Goal: Check status

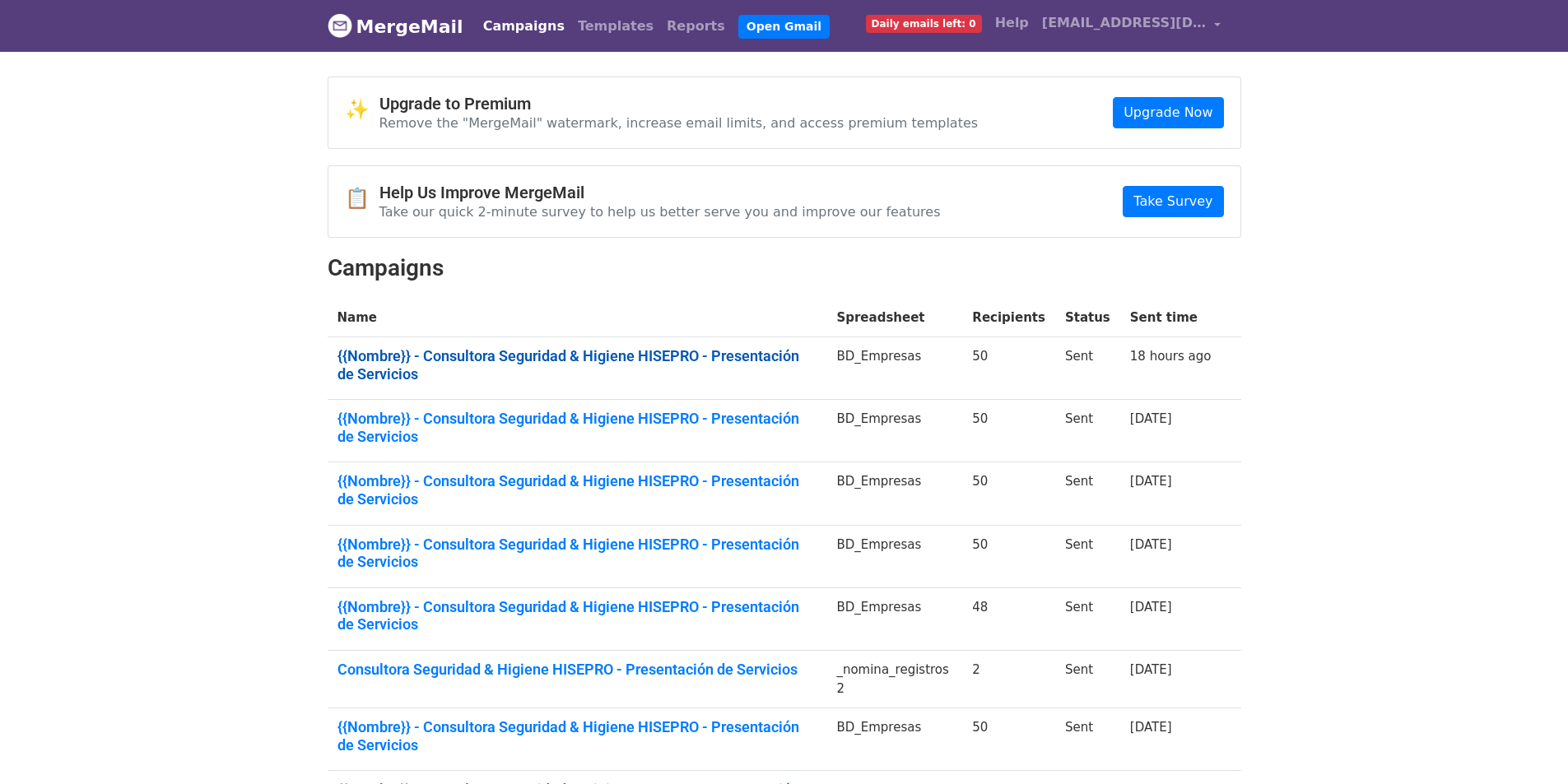
click at [516, 357] on link "{{Nombre}} - Consultora Seguridad & Higiene HISEPRO - Presentación de Servicios" at bounding box center [577, 366] width 480 height 36
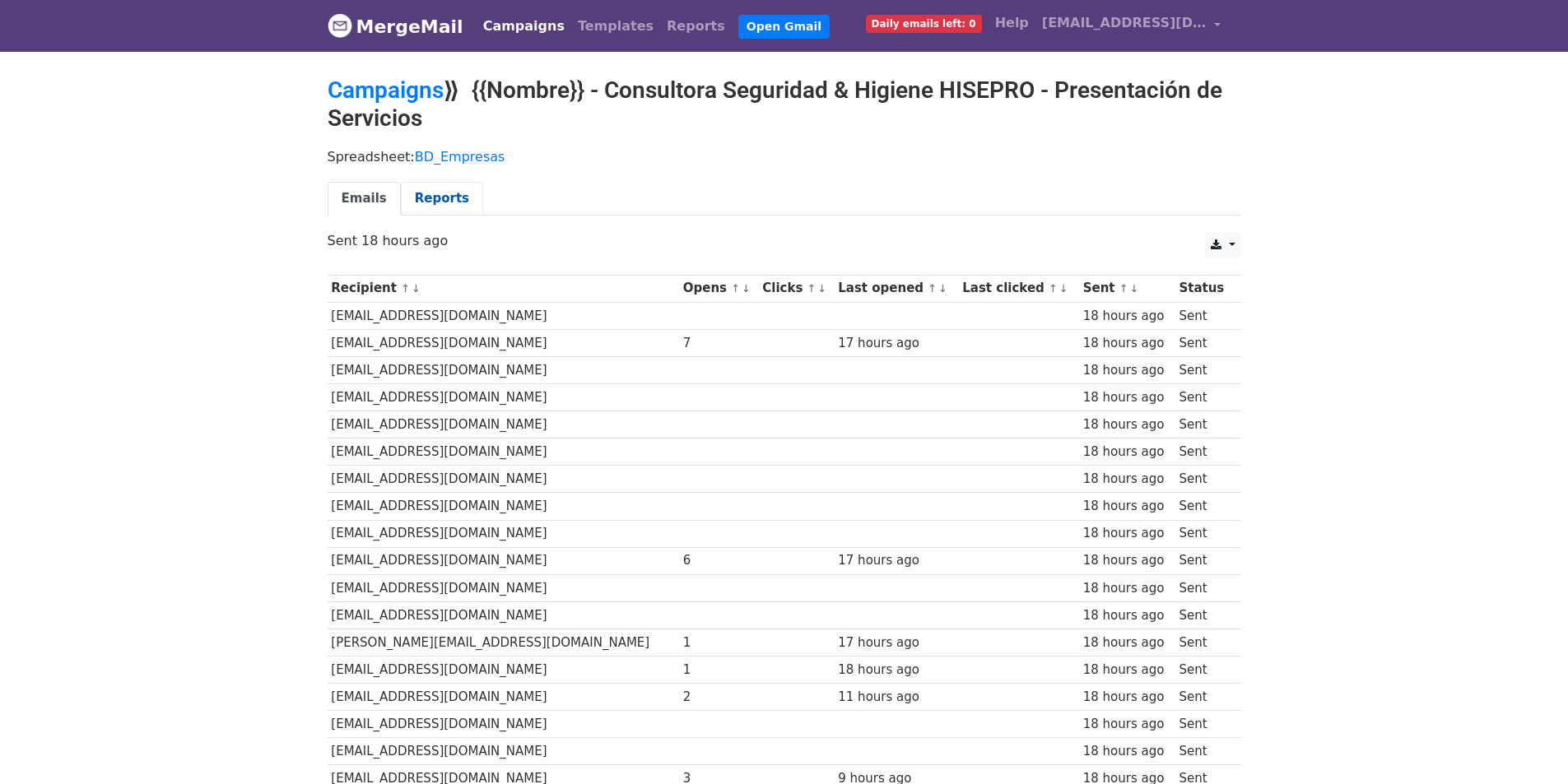
click at [425, 189] on link "Reports" at bounding box center [441, 199] width 82 height 34
